Goal: Answer question/provide support

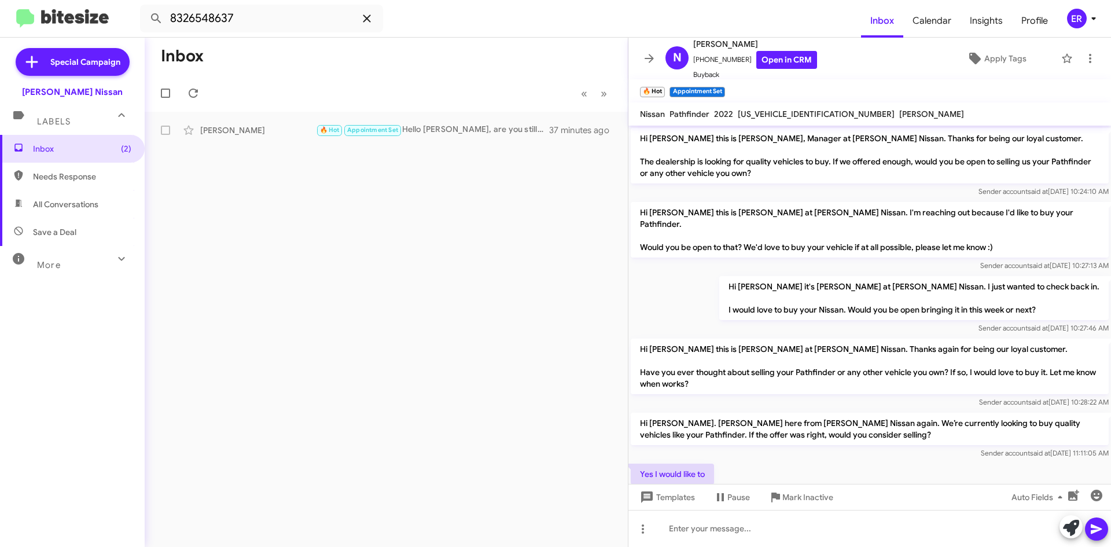
click at [376, 13] on span at bounding box center [366, 19] width 23 height 14
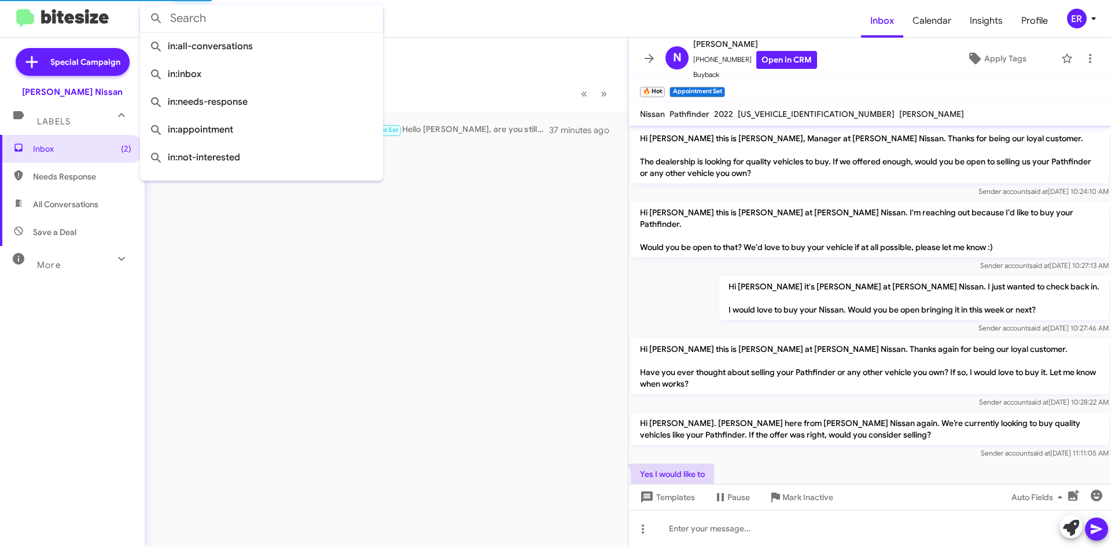
click at [428, 13] on form at bounding box center [500, 19] width 721 height 28
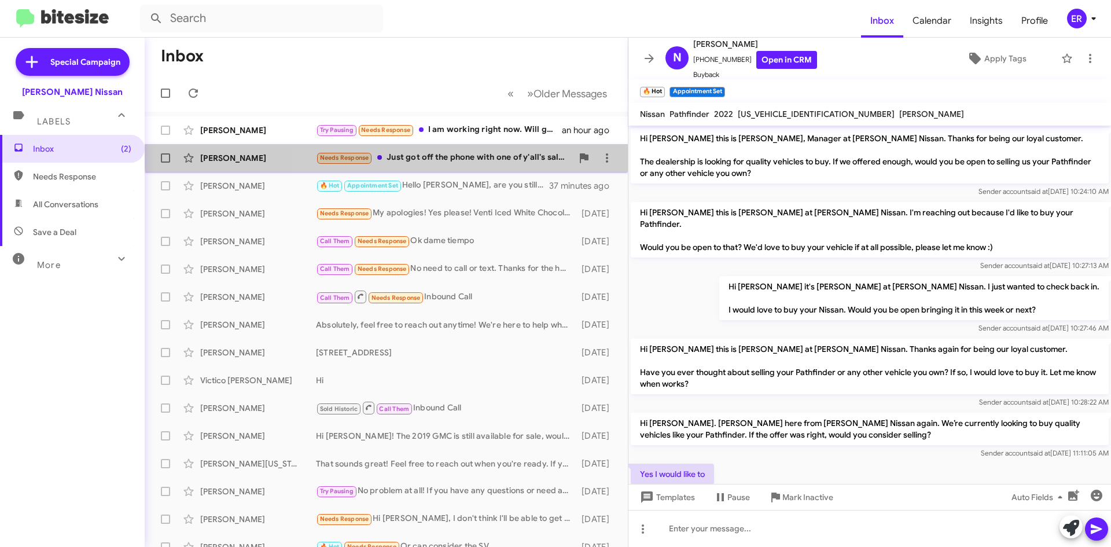
click at [458, 149] on div "[PERSON_NAME] Needs Response Just got off the phone with one of y'all's salesme…" at bounding box center [386, 157] width 465 height 23
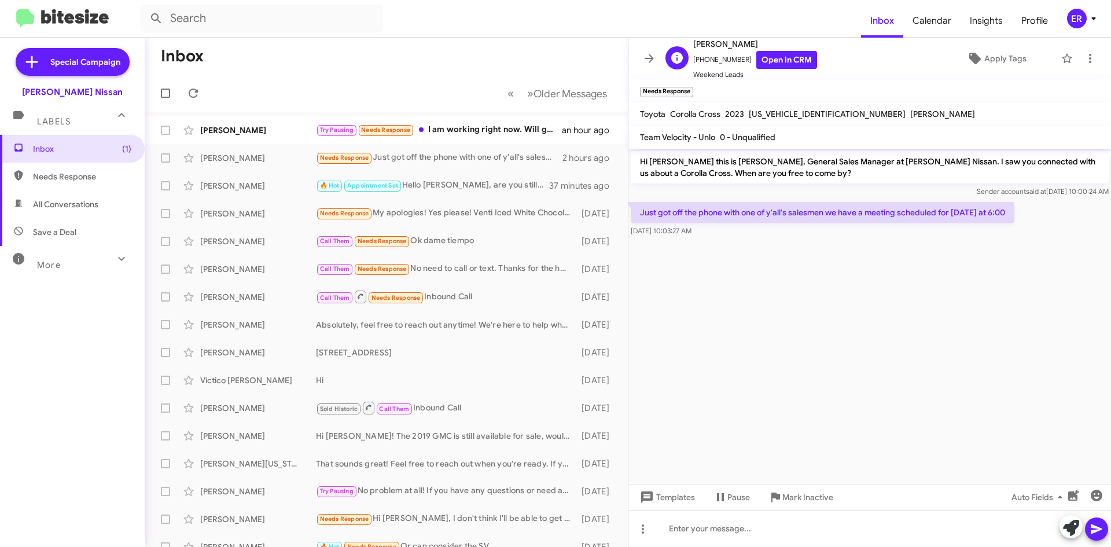
click at [790, 69] on span "Weekend Leads" at bounding box center [755, 75] width 124 height 12
click at [787, 57] on link "Open in CRM" at bounding box center [787, 60] width 61 height 18
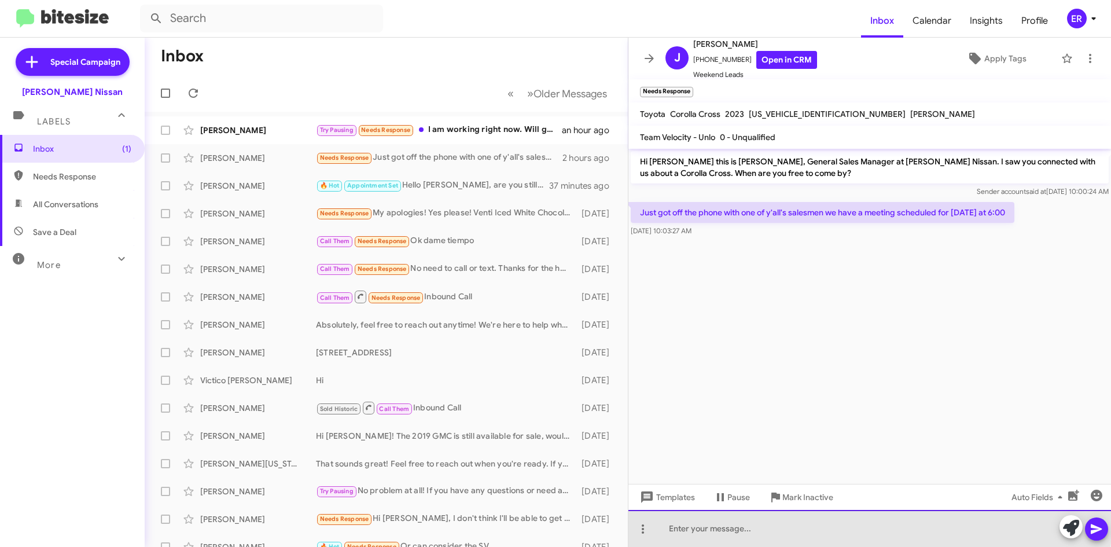
click at [721, 521] on div at bounding box center [870, 528] width 483 height 37
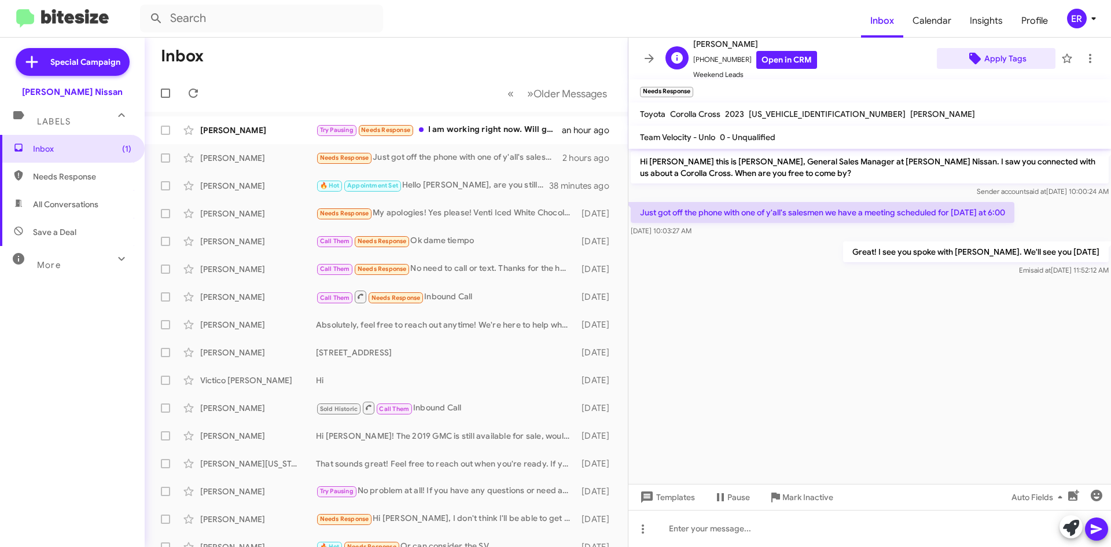
click at [1012, 59] on span "Apply Tags" at bounding box center [1006, 58] width 42 height 21
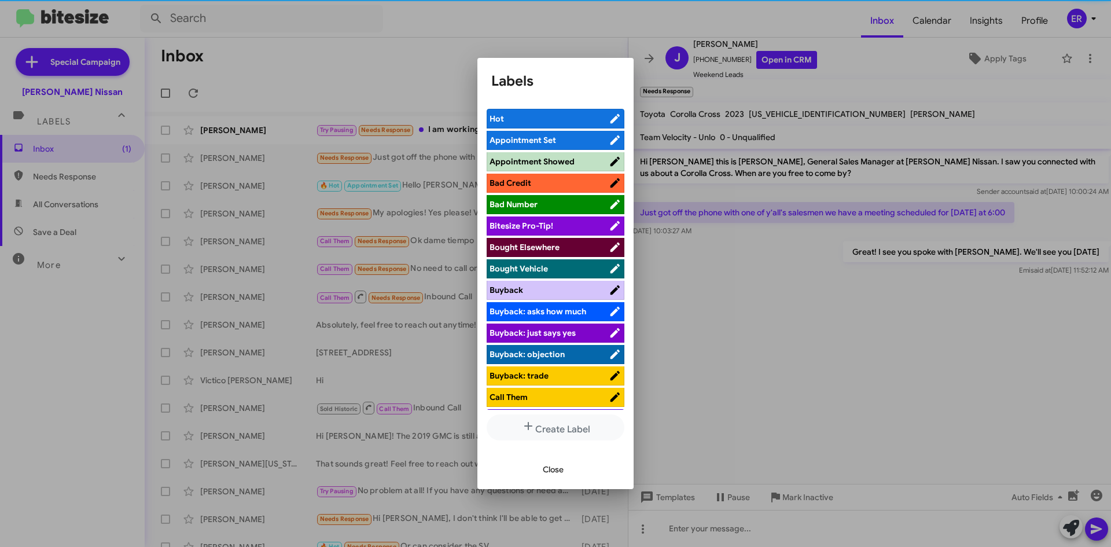
click at [579, 146] on span "Appointment Set" at bounding box center [549, 140] width 119 height 12
click at [556, 474] on span "Close" at bounding box center [553, 469] width 21 height 21
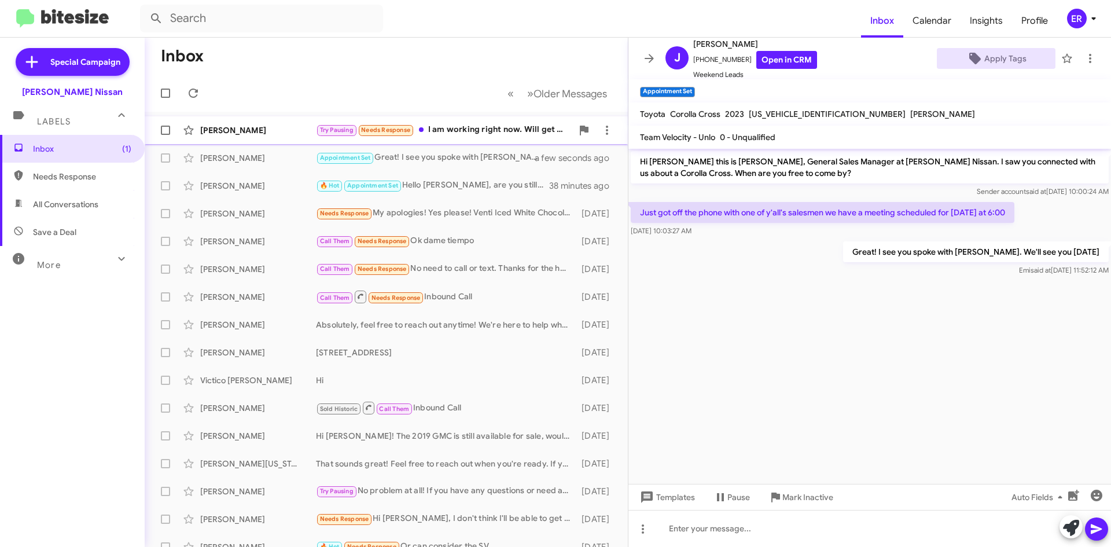
click at [227, 137] on div "[PERSON_NAME] Try Pausing Needs Response I am working right now. Will get back …" at bounding box center [386, 130] width 465 height 23
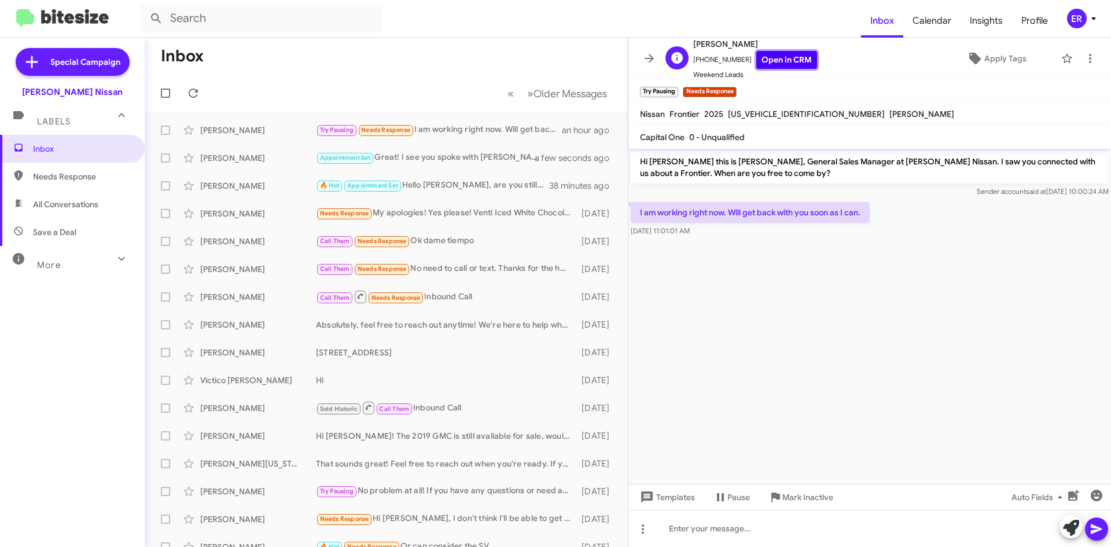
click at [787, 59] on link "Open in CRM" at bounding box center [787, 60] width 61 height 18
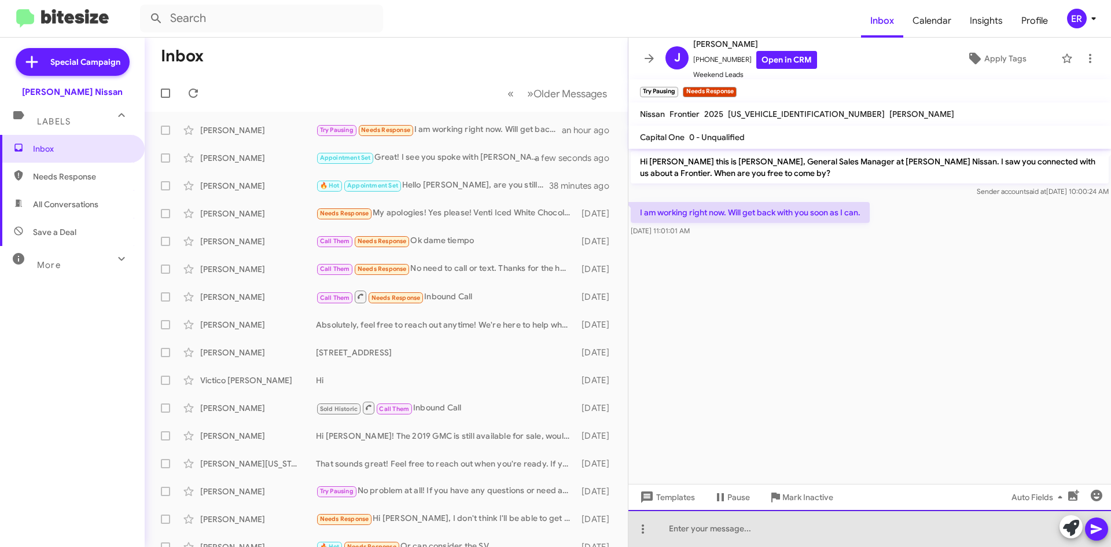
click at [720, 516] on div at bounding box center [870, 528] width 483 height 37
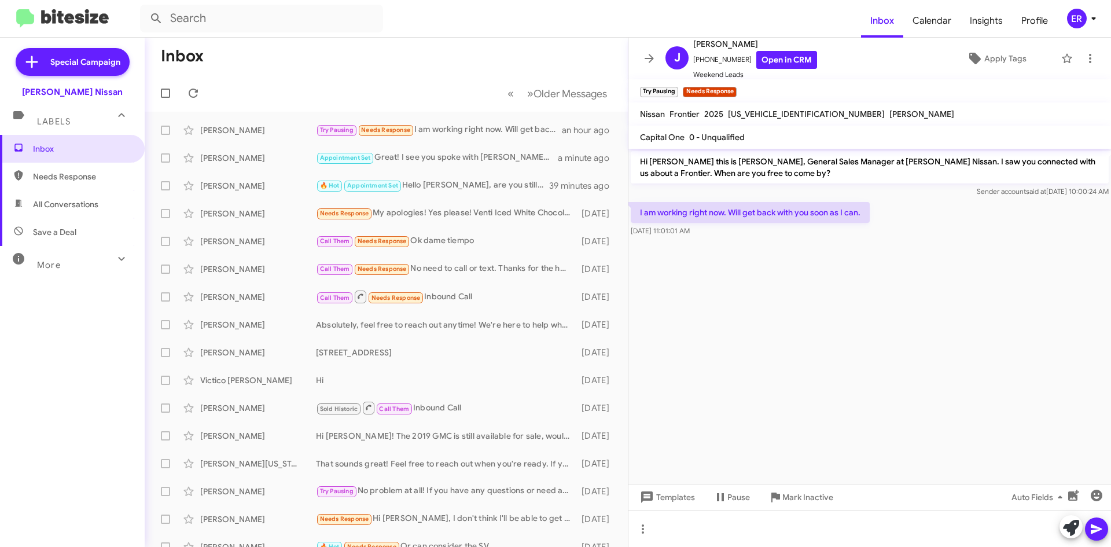
drag, startPoint x: 808, startPoint y: 109, endPoint x: 725, endPoint y: 116, distance: 83.1
click at [726, 116] on div "[US_VEHICLE_IDENTIFICATION_NUMBER]" at bounding box center [807, 114] width 162 height 14
copy span "[US_VEHICLE_IDENTIFICATION_NUMBER]"
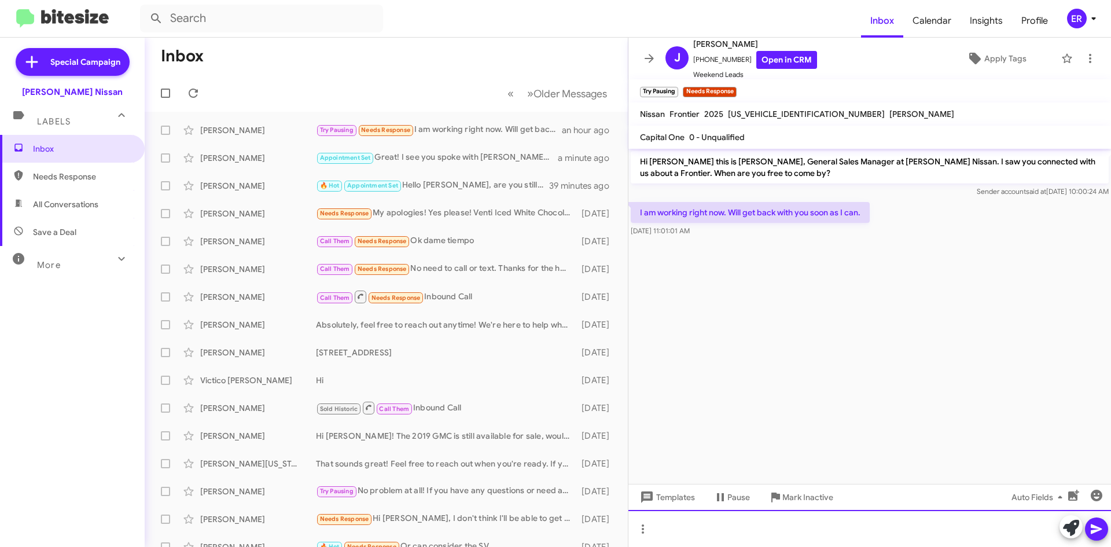
click at [728, 536] on div at bounding box center [870, 528] width 483 height 37
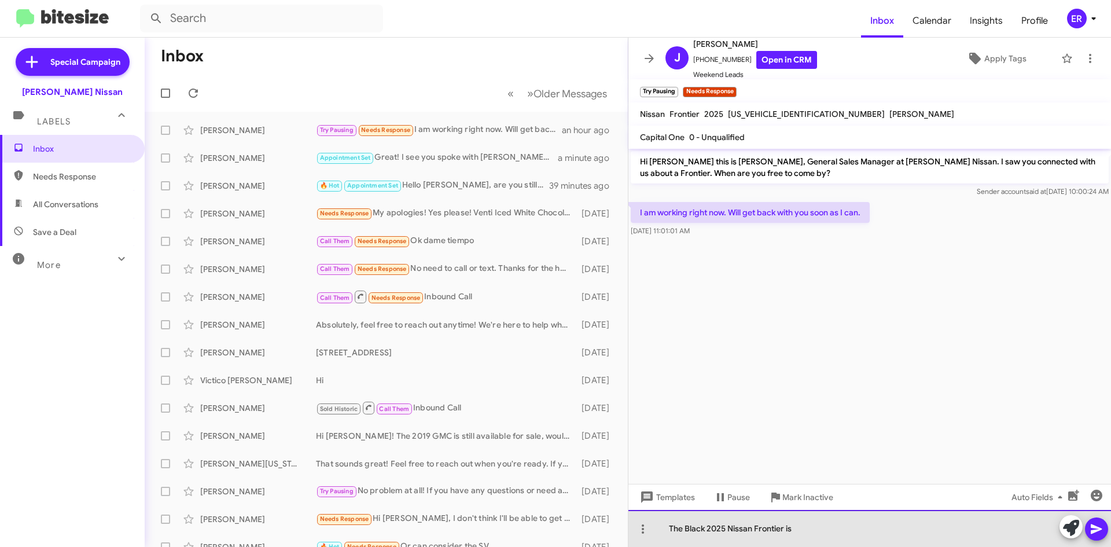
click at [785, 528] on div "The Black 2025 Nissan Frontier is" at bounding box center [870, 528] width 483 height 37
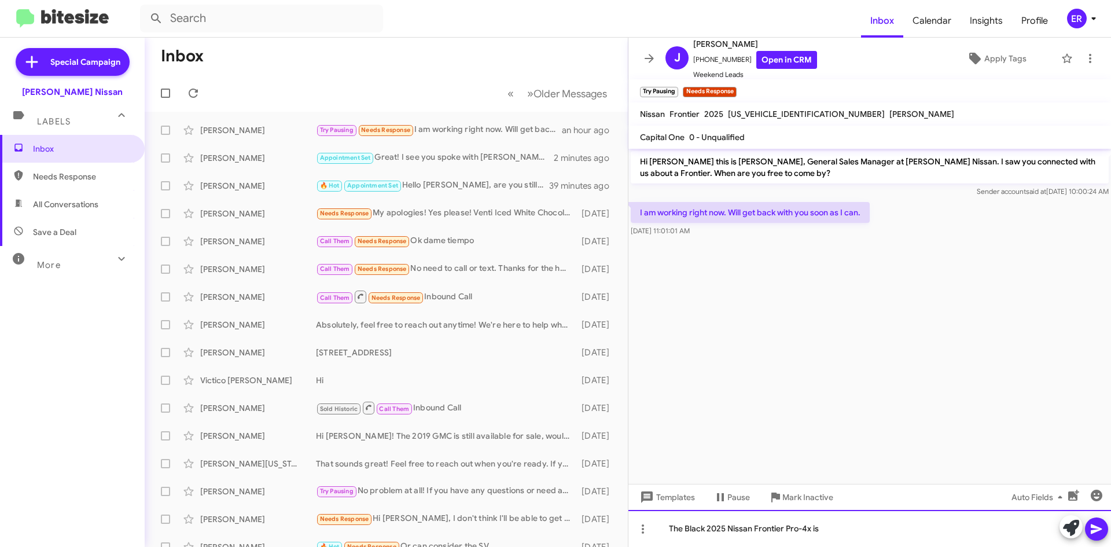
click at [846, 530] on div "The Black 2025 Nissan Frontier Pro-4x is" at bounding box center [870, 528] width 483 height 37
